Goal: Transaction & Acquisition: Purchase product/service

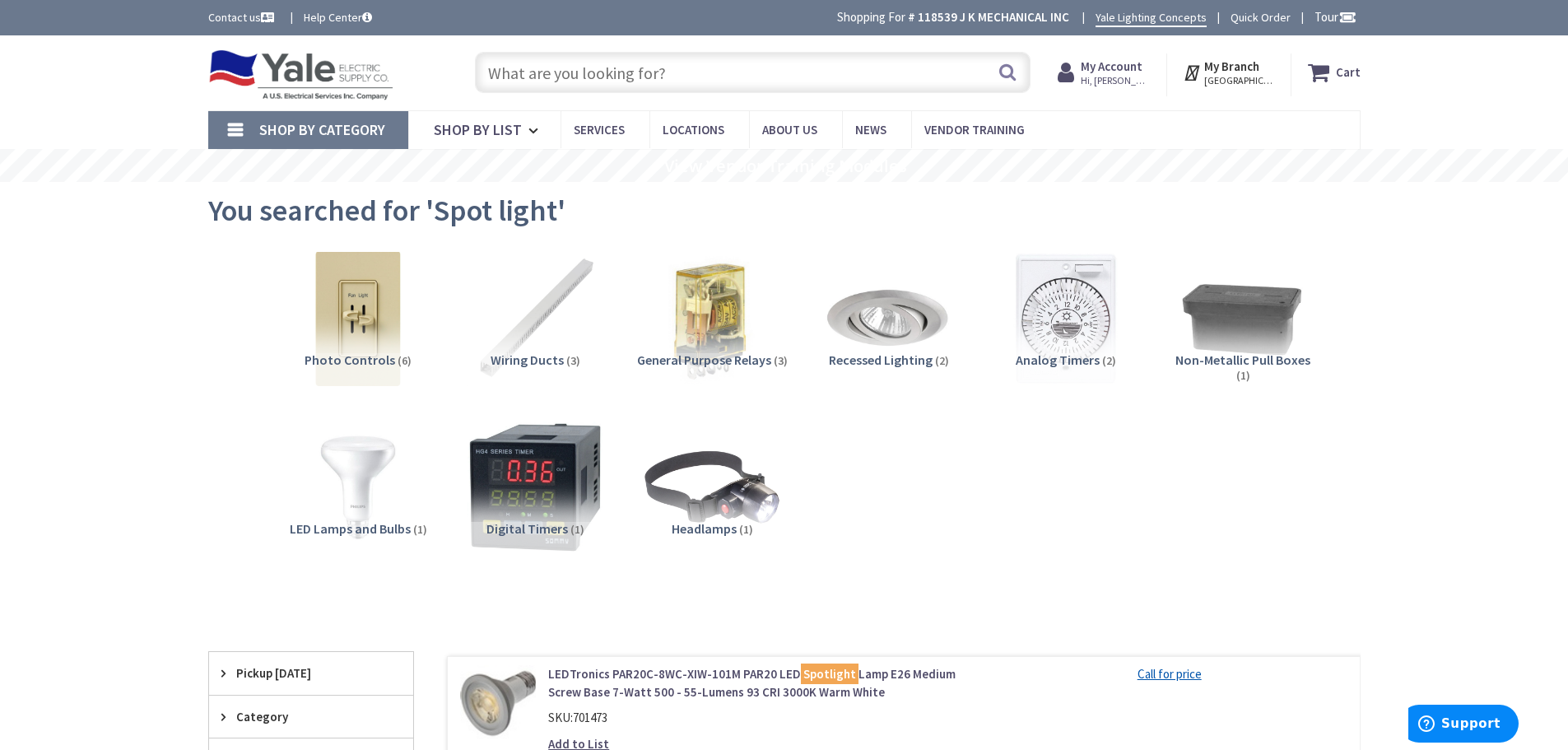
click at [771, 61] on input "text" at bounding box center [752, 72] width 556 height 41
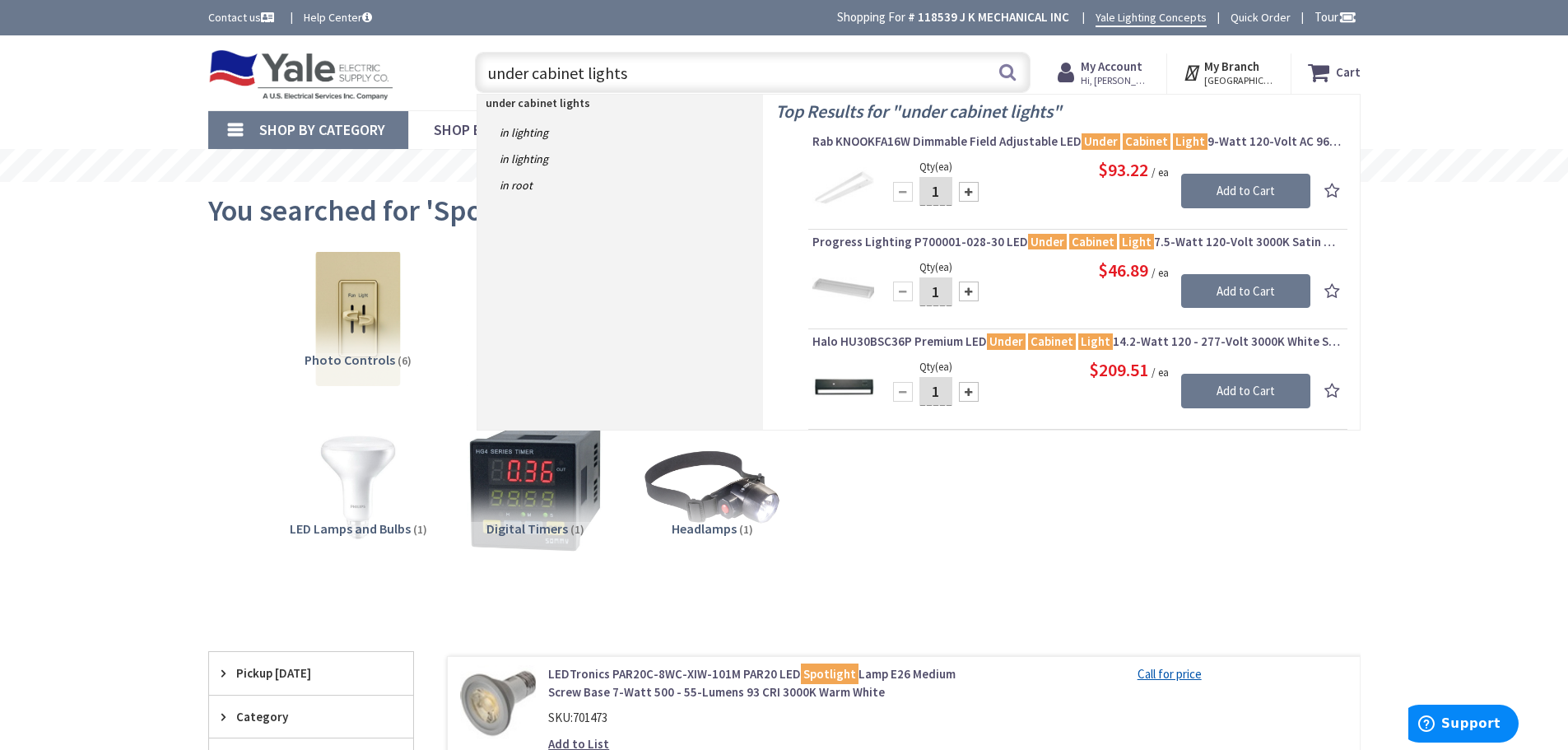
type input "under cabinet light"
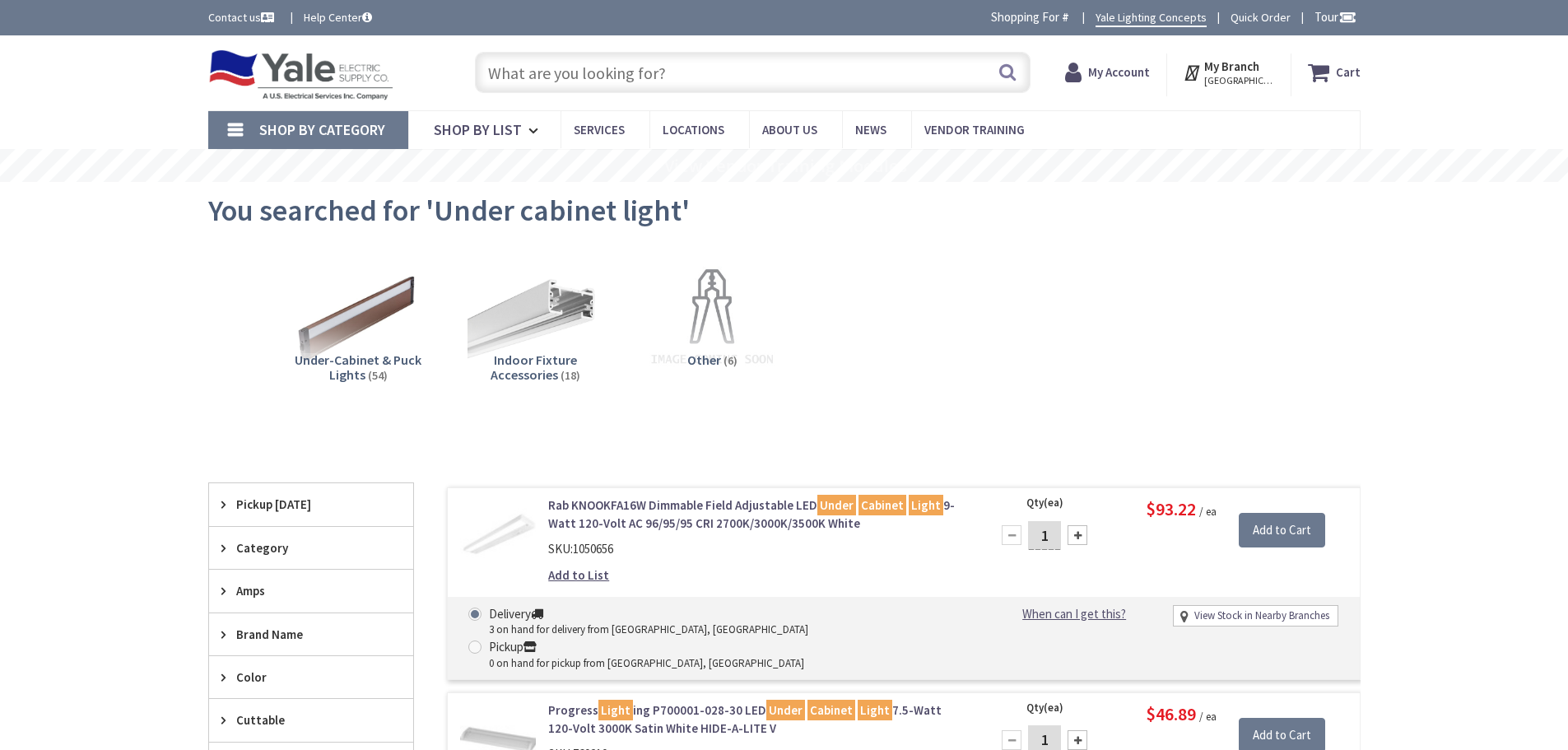
type input "[PERSON_NAME][GEOGRAPHIC_DATA], [STREET_ADDRESS]"
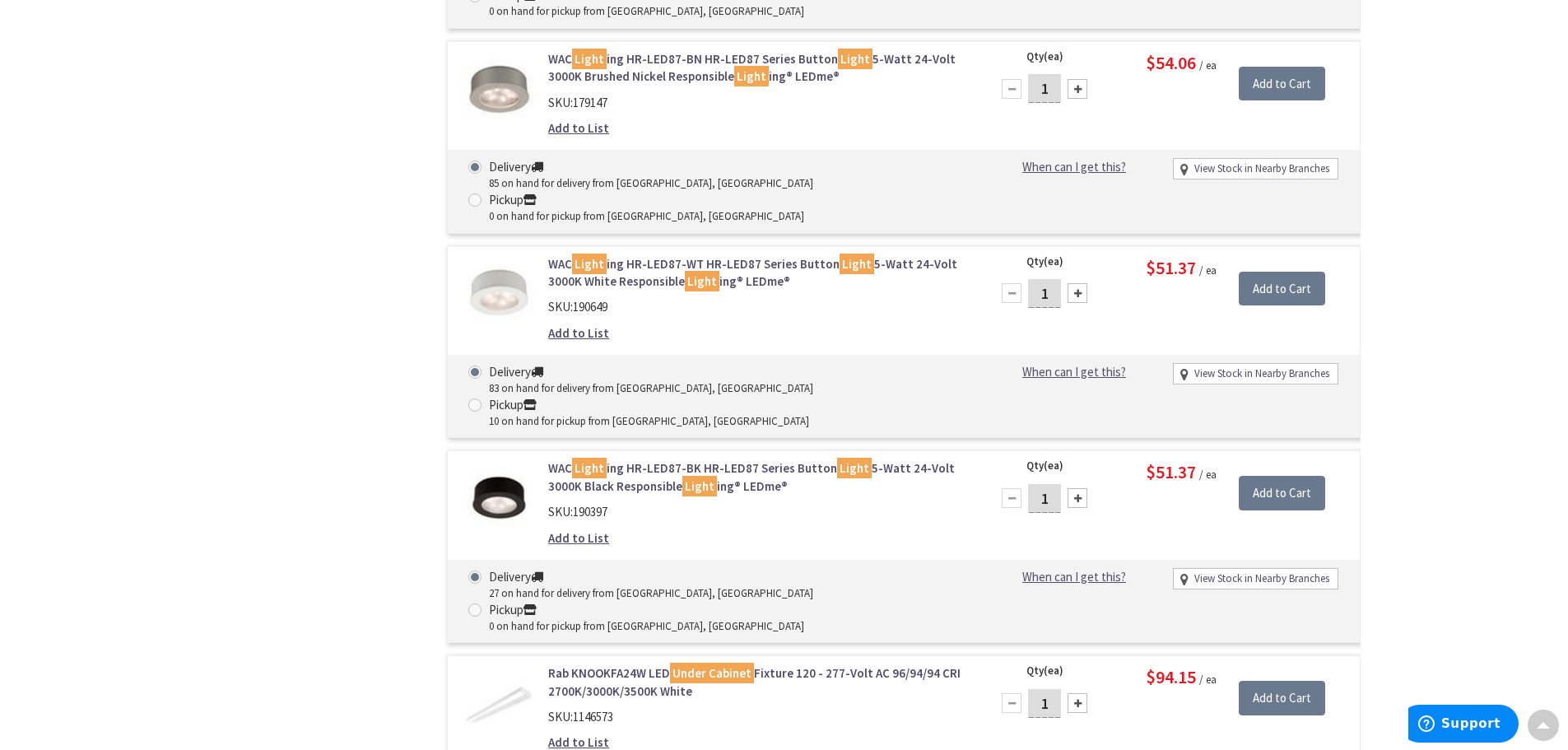
scroll to position [1647, 0]
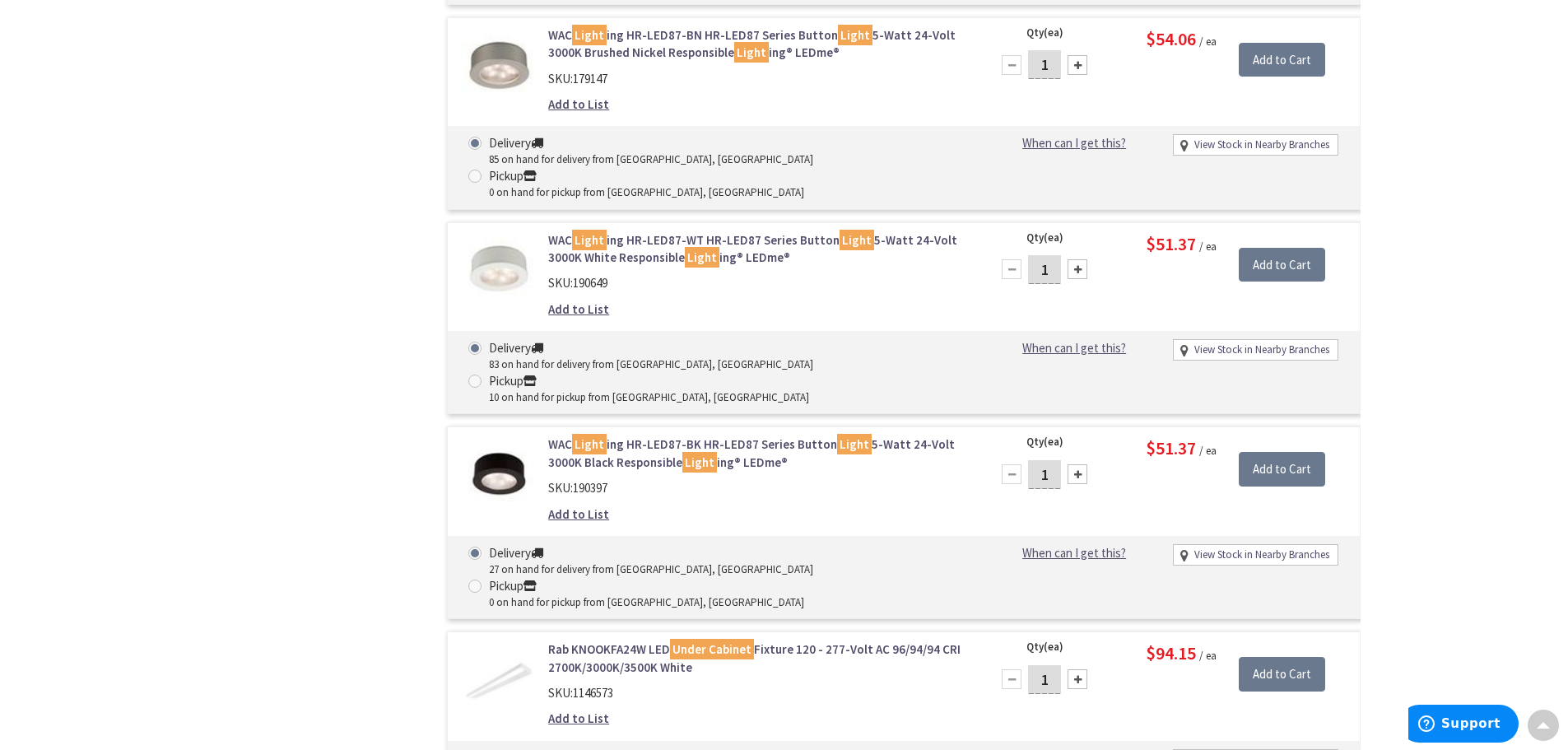
click at [615, 641] on link "Rab KNOOKFA24W LED Under Cabinet Fixture 120 - 277-Volt AC 96/94/94 CRI 2700K/3…" at bounding box center [757, 659] width 419 height 36
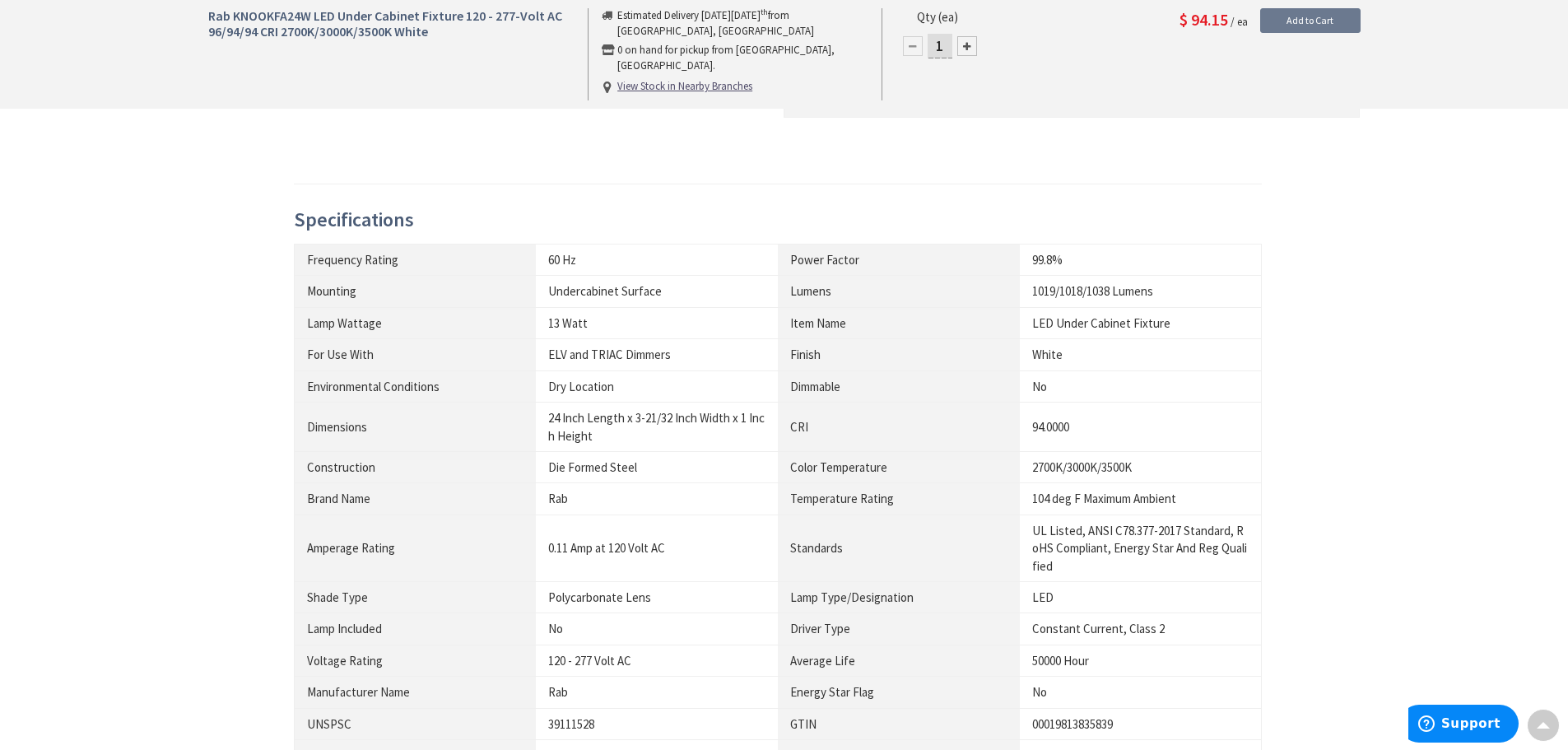
scroll to position [448, 0]
